Goal: Check status: Check status

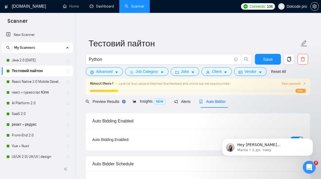
click at [104, 9] on link "Dashboard" at bounding box center [102, 6] width 24 height 5
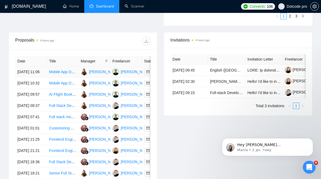
click at [45, 78] on td "[DATE] 11:06" at bounding box center [31, 71] width 32 height 11
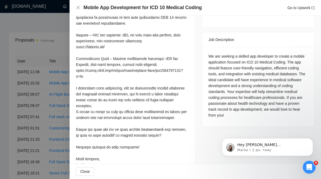
scroll to position [213, 0]
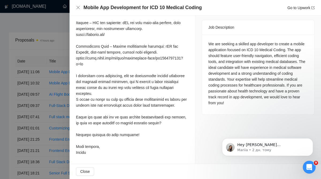
click at [40, 112] on div at bounding box center [160, 89] width 321 height 179
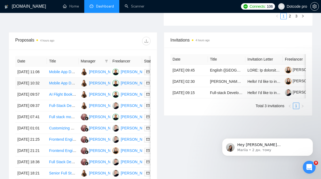
click at [45, 89] on td "[DATE] 10:32" at bounding box center [31, 83] width 32 height 11
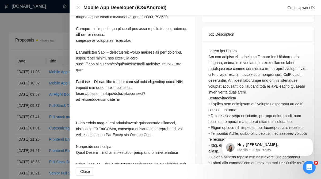
click at [4, 151] on div at bounding box center [160, 89] width 321 height 179
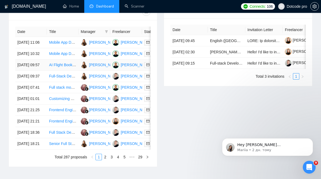
scroll to position [233, 0]
click at [41, 70] on td "[DATE] 09:57" at bounding box center [31, 64] width 32 height 11
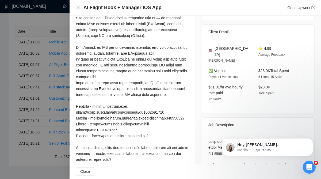
scroll to position [133, 0]
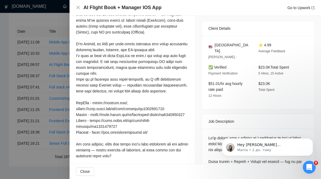
click at [24, 117] on div at bounding box center [160, 89] width 321 height 179
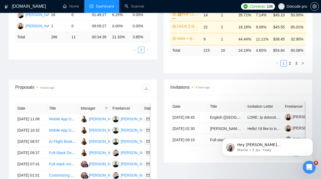
scroll to position [0, 0]
